Goal: Find specific page/section: Find specific page/section

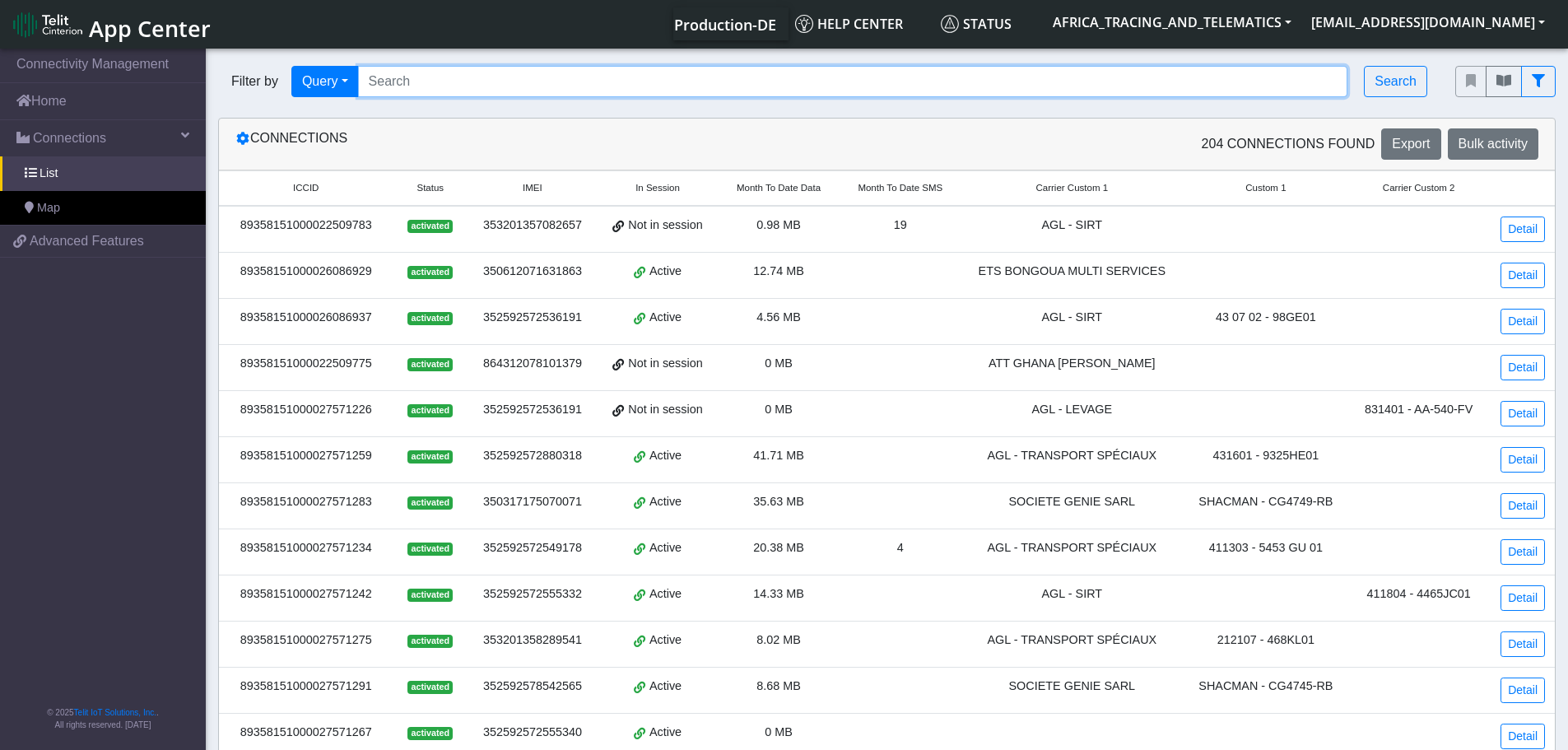
click at [478, 74] on input "Search..." at bounding box center [853, 81] width 990 height 31
click at [460, 87] on input "Search..." at bounding box center [853, 81] width 990 height 31
paste input "353691841598930"
type input "353691841598930"
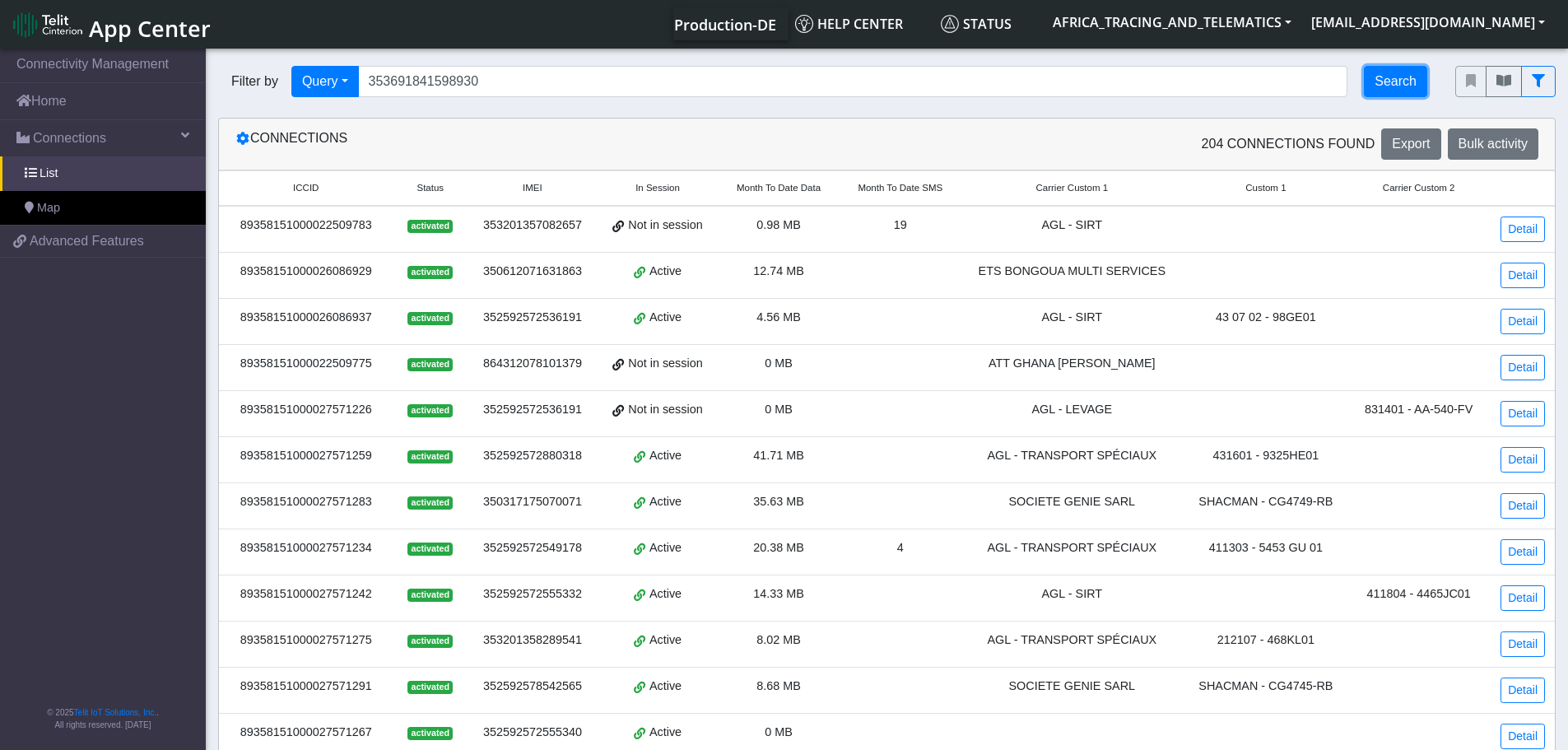
click at [1382, 84] on button "Search" at bounding box center [1395, 81] width 64 height 31
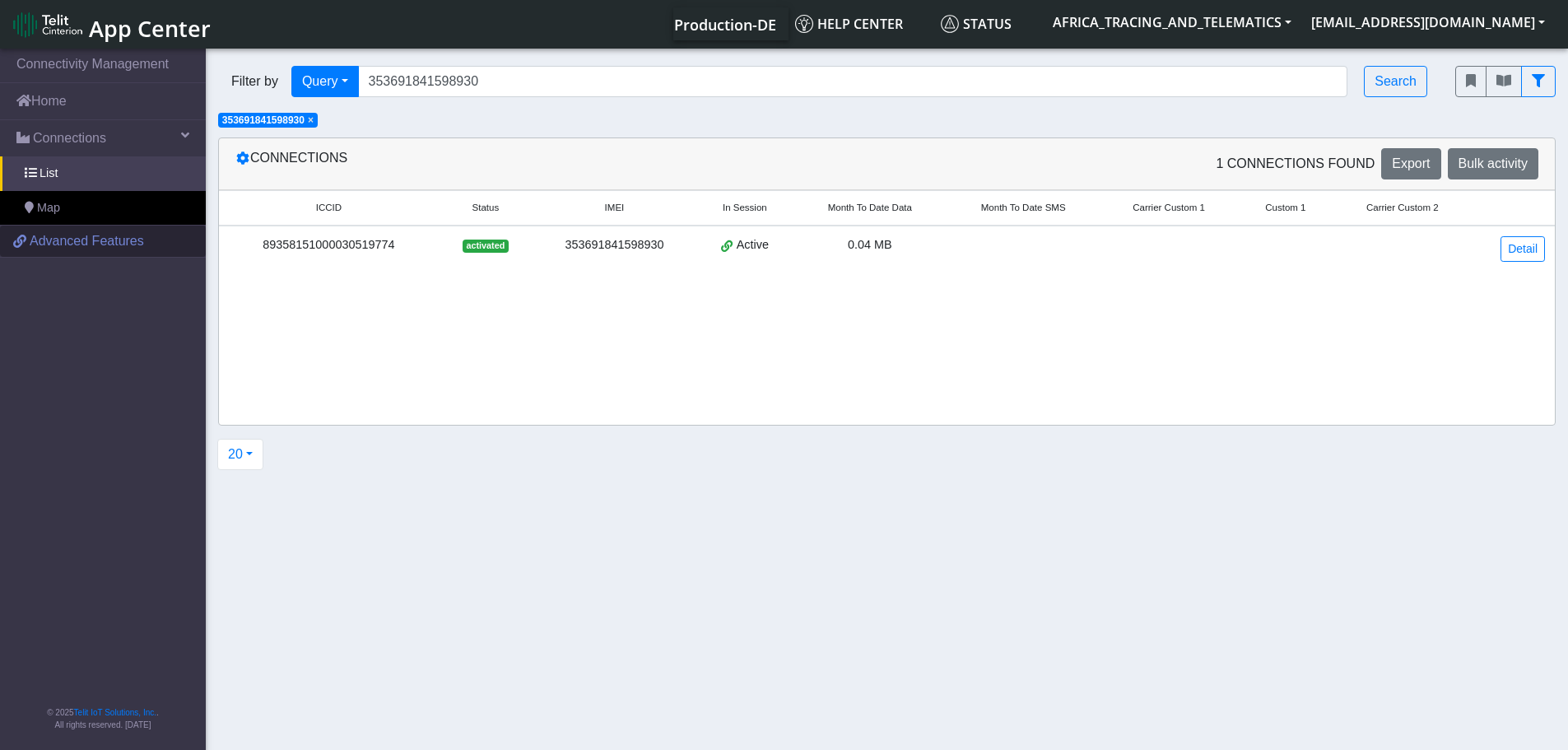
drag, startPoint x: 410, startPoint y: 245, endPoint x: 155, endPoint y: 239, distance: 255.1
click at [231, 240] on div "89358151000030519774" at bounding box center [329, 245] width 200 height 18
copy div "89358151000030519774"
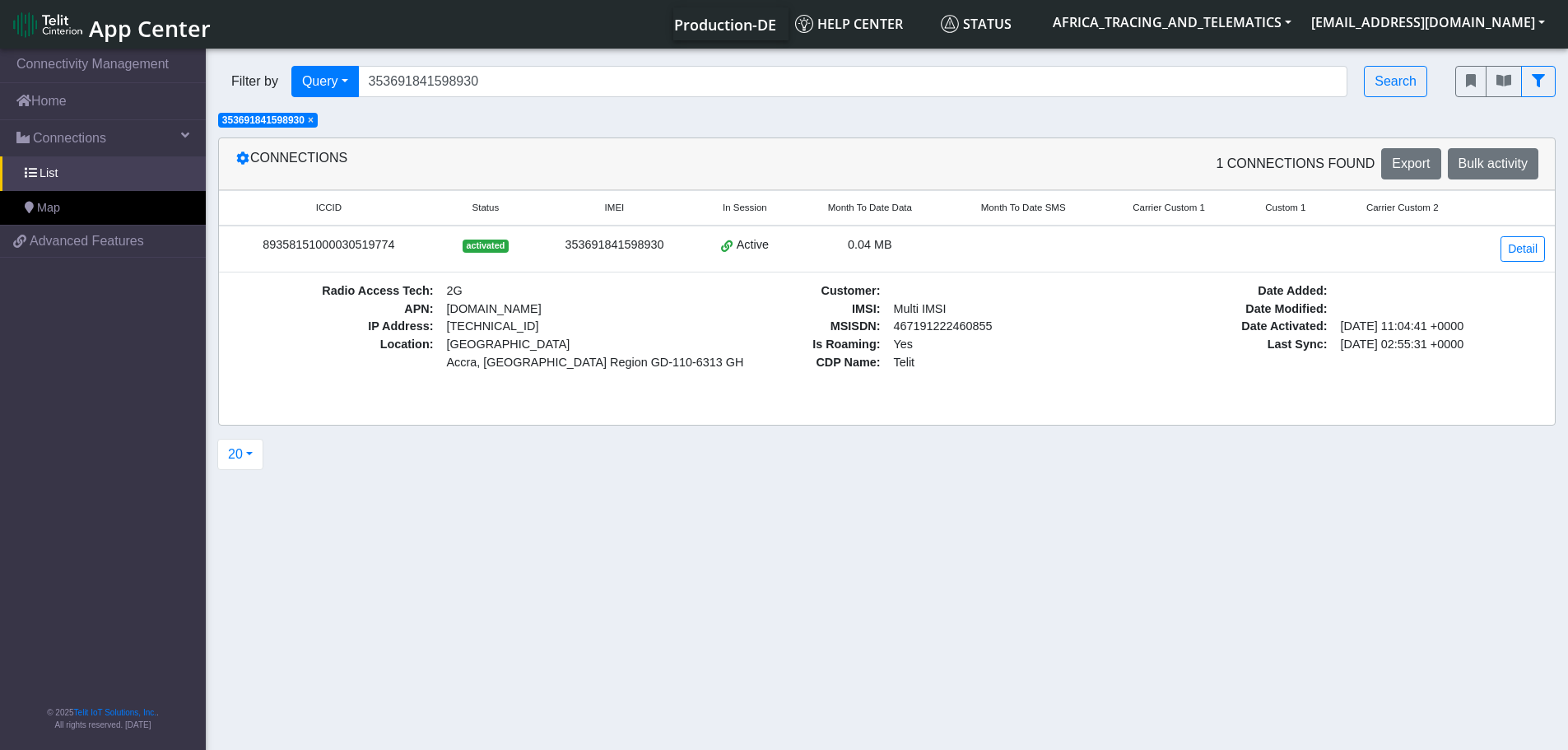
drag, startPoint x: 316, startPoint y: 125, endPoint x: 325, endPoint y: 121, distance: 9.8
click at [314, 125] on span "×" at bounding box center [311, 120] width 6 height 11
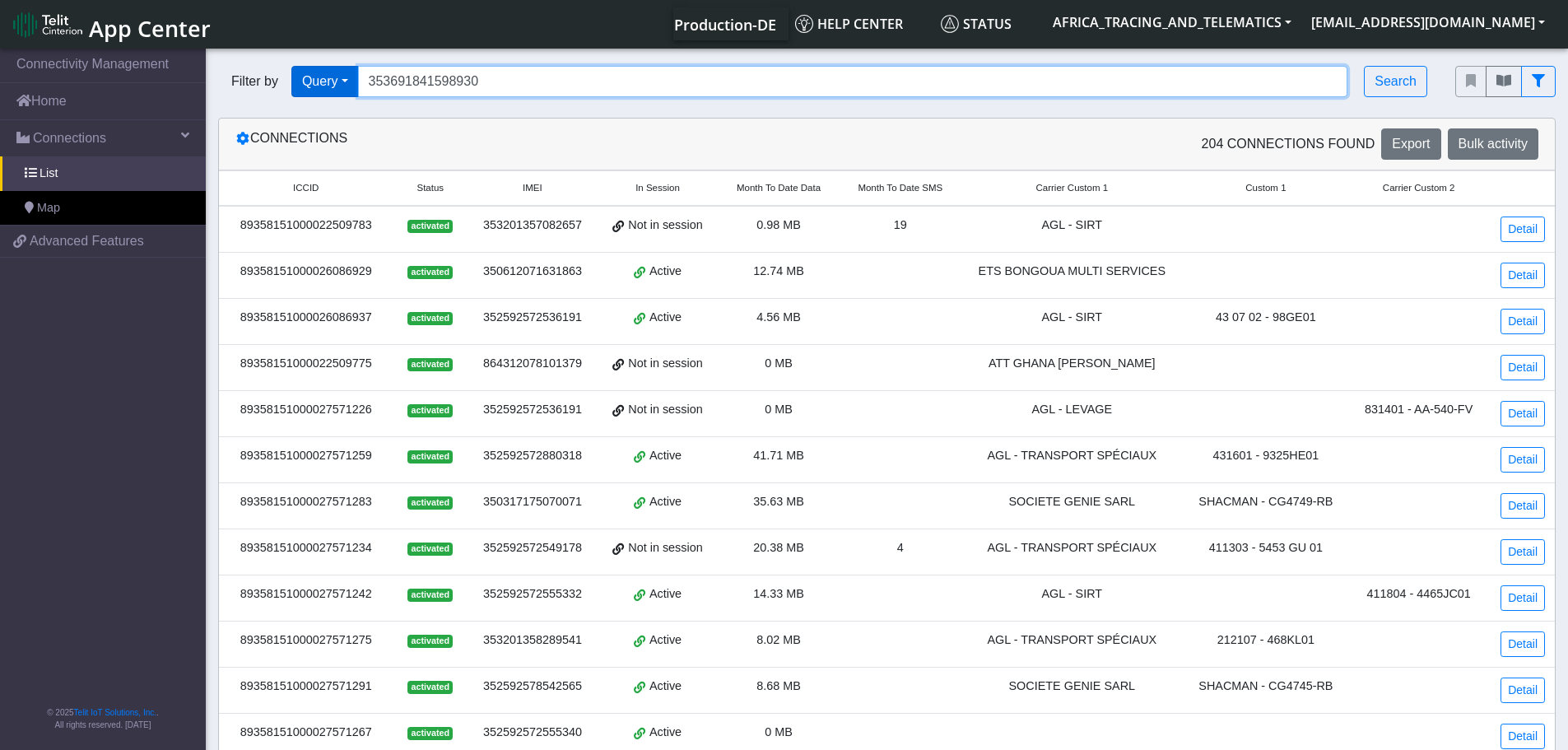
drag, startPoint x: 324, startPoint y: 81, endPoint x: 284, endPoint y: 84, distance: 40.1
click at [320, 81] on div "Filter by Query Query In Session Not connected Tags Country Operator 3536918415…" at bounding box center [825, 81] width 1213 height 31
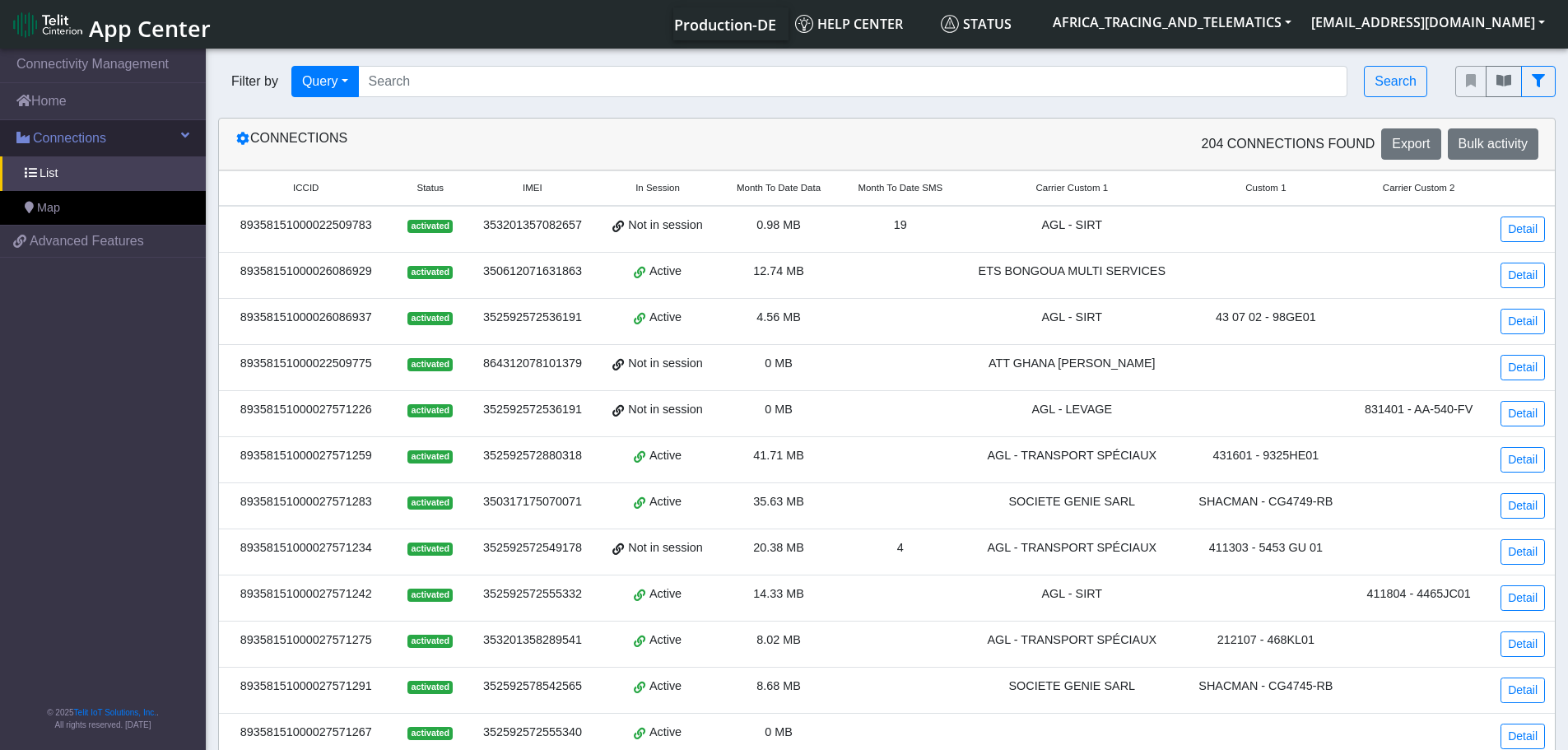
click at [95, 138] on span "Connections" at bounding box center [69, 138] width 73 height 20
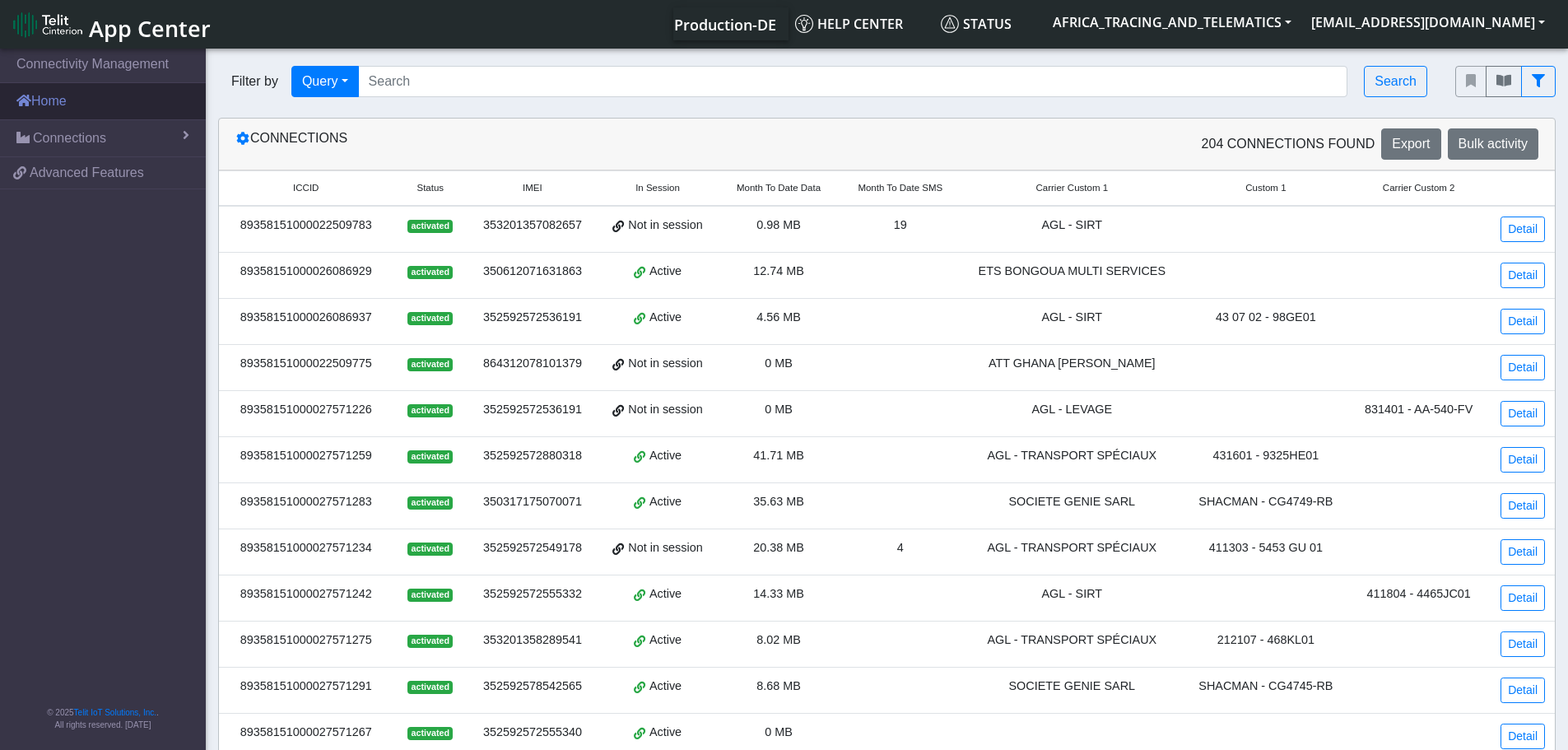
click at [77, 107] on link "Home" at bounding box center [103, 101] width 206 height 36
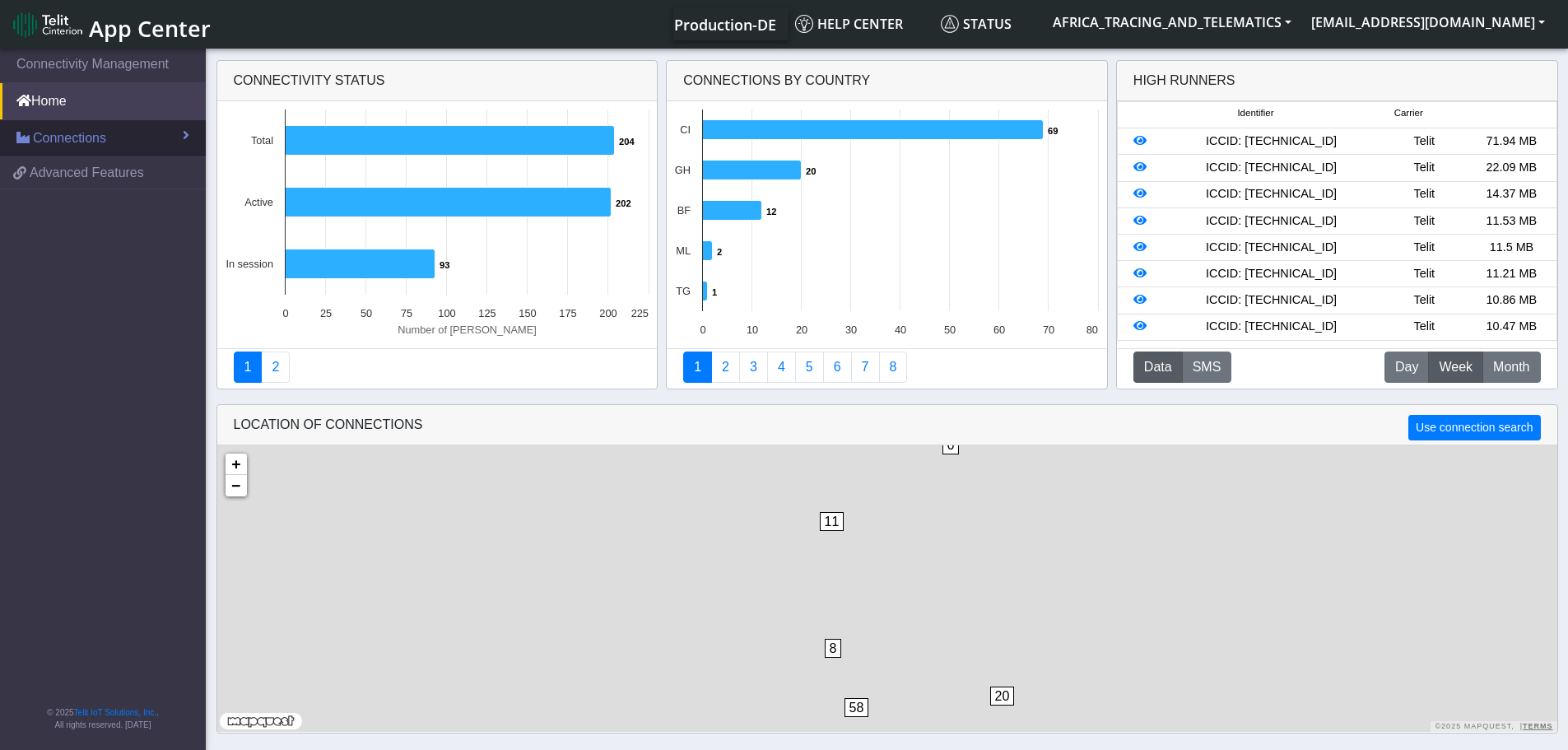
click at [70, 135] on span "Connections" at bounding box center [69, 138] width 73 height 20
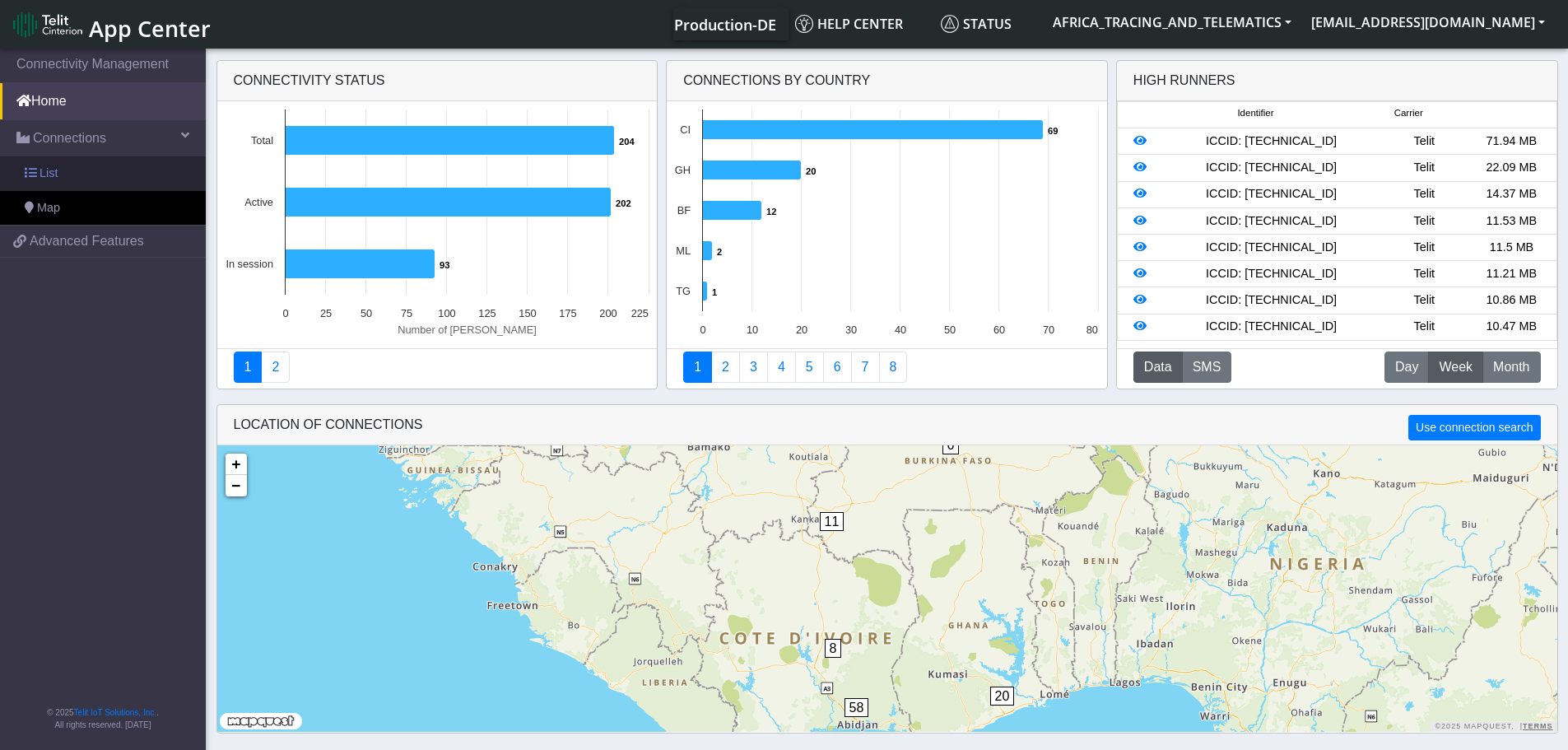
click at [96, 169] on link "List" at bounding box center [103, 174] width 206 height 34
